Goal: Browse casually: Explore the website without a specific task or goal

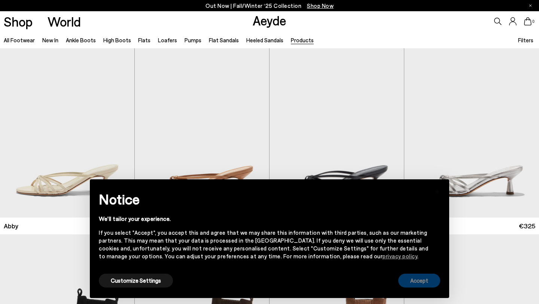
click at [416, 280] on button "Accept" at bounding box center [419, 281] width 42 height 14
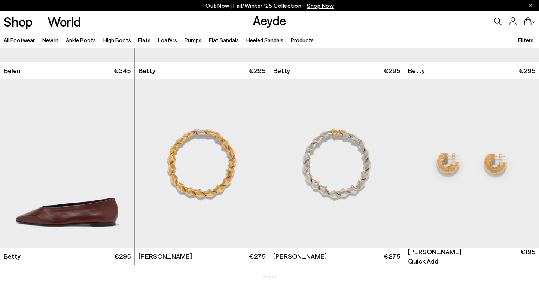
scroll to position [3129, 0]
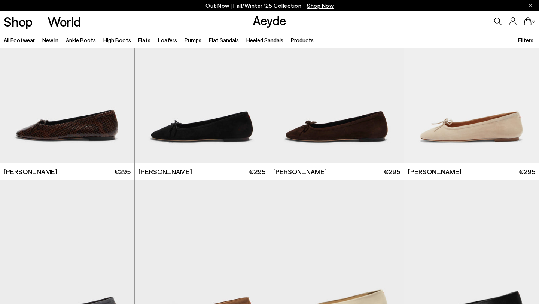
scroll to position [4745, 0]
